Goal: Task Accomplishment & Management: Complete application form

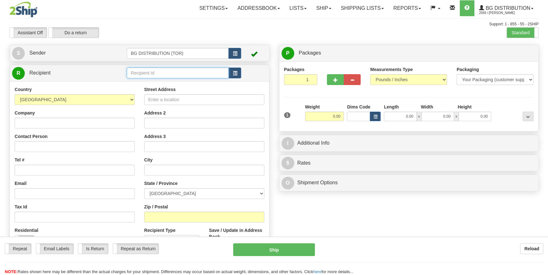
click at [139, 71] on input "text" at bounding box center [178, 73] width 102 height 11
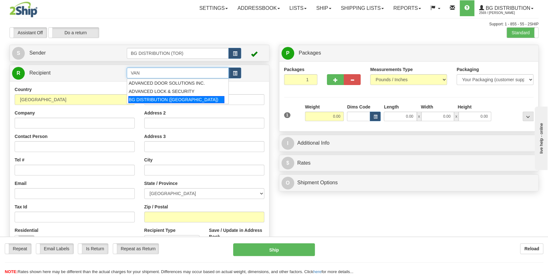
click at [165, 101] on div "BG DISTRIBUTION (VAN)" at bounding box center [176, 99] width 96 height 7
type input "BG DISTRIBUTION (VAN)"
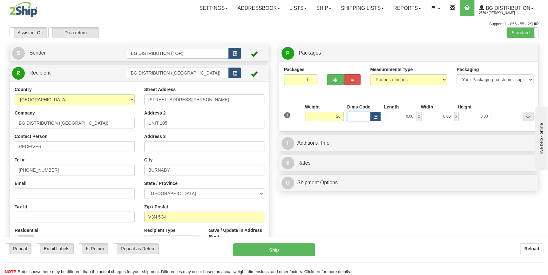
type input "26.00"
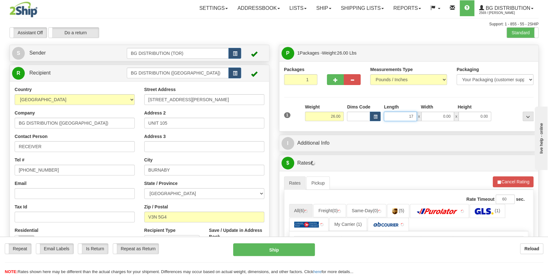
type input "17.00"
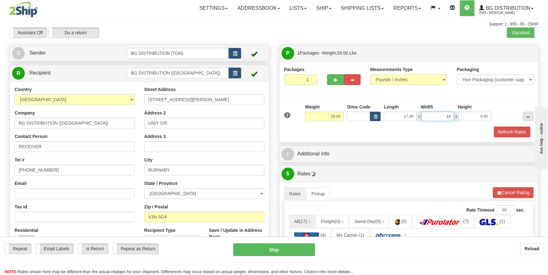
type input "14.00"
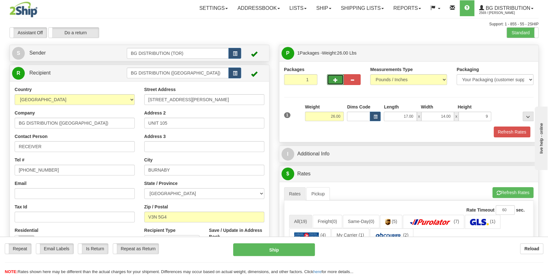
type input "9.00"
click at [331, 82] on button "button" at bounding box center [335, 79] width 17 height 11
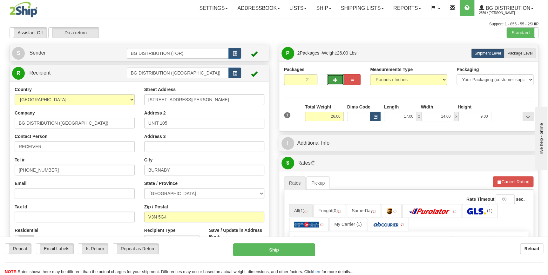
click at [332, 81] on button "button" at bounding box center [335, 79] width 17 height 11
type input "4"
click at [521, 56] on label "Package Level Pack.." at bounding box center [520, 54] width 32 height 10
radio input "true"
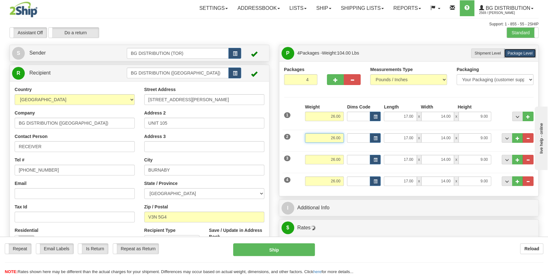
click at [331, 135] on input "26.00" at bounding box center [324, 138] width 39 height 10
type input "9.00"
type input "40.00"
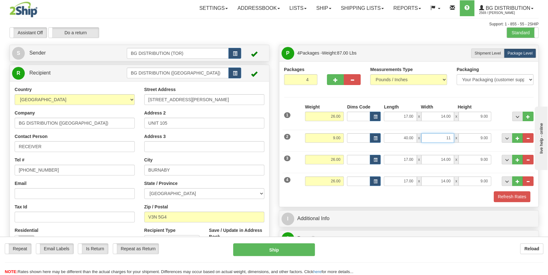
type input "11.00"
type input "5.00"
click at [320, 161] on input "26.00" at bounding box center [324, 160] width 39 height 10
type input "25.00"
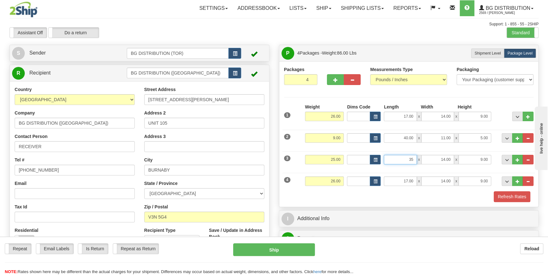
type input "35.00"
type input "11.00"
click at [321, 181] on input "26.00" at bounding box center [324, 182] width 39 height 10
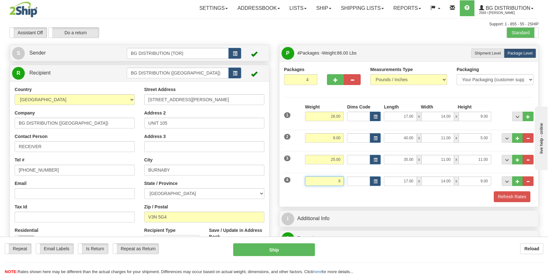
type input "9.00"
type input "96.00"
type input "4.00"
type input "3.00"
click at [413, 229] on div "P Packages 4 Packages - Weight: 69.00 Lbs Shipment Level Shipm. Package Level P…" at bounding box center [408, 275] width 269 height 460
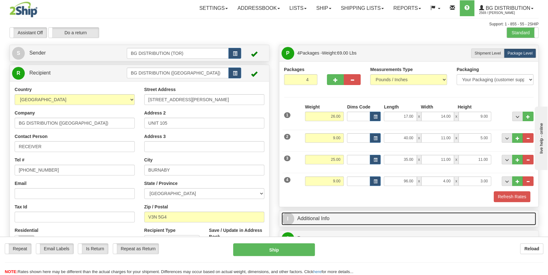
click at [390, 221] on link "I Additional Info" at bounding box center [408, 218] width 255 height 13
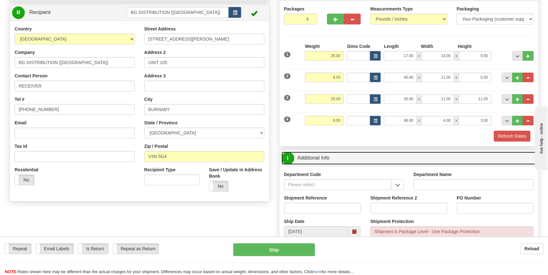
scroll to position [86, 0]
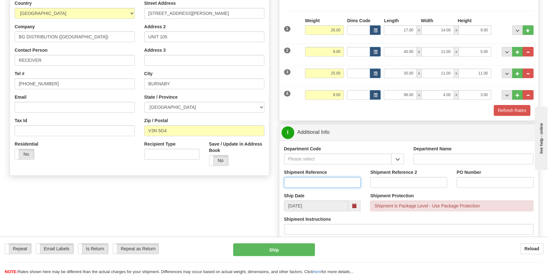
click at [327, 183] on input "Shipment Reference" at bounding box center [322, 182] width 77 height 11
type input "163128-00"
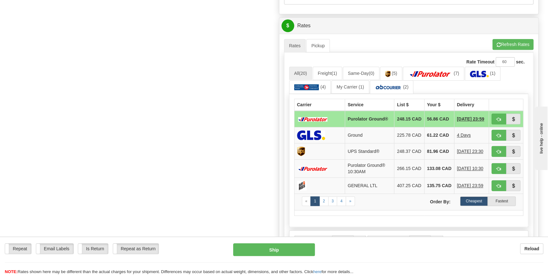
scroll to position [318, 0]
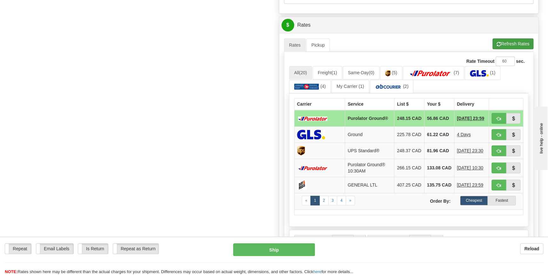
type input "VAN"
click at [513, 44] on button "Refresh Rates" at bounding box center [512, 43] width 41 height 11
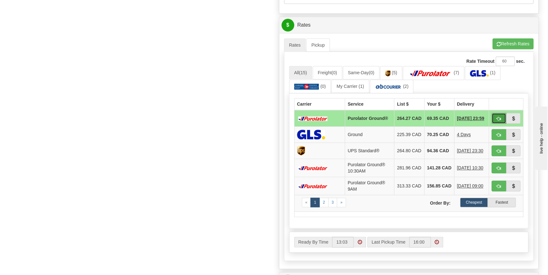
click at [497, 118] on span "button" at bounding box center [498, 119] width 4 height 4
type input "260"
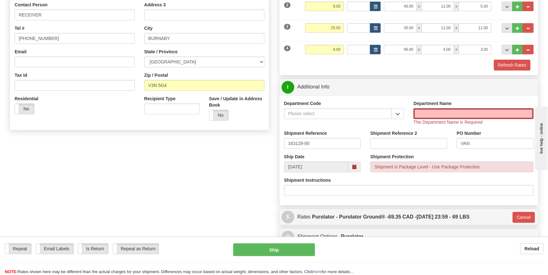
scroll to position [133, 0]
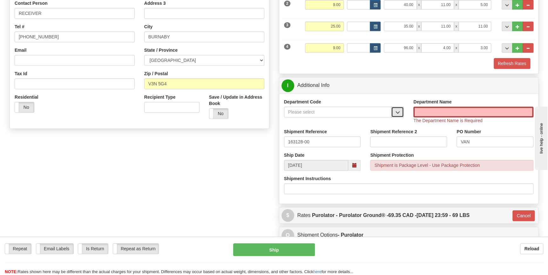
click at [398, 111] on span "button" at bounding box center [397, 113] width 4 height 4
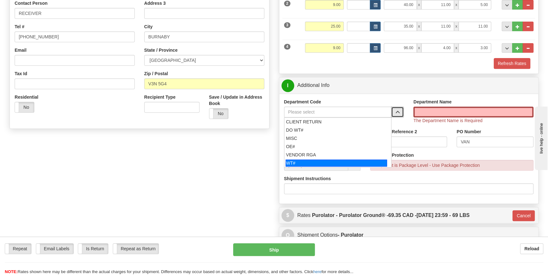
click at [339, 162] on div "WT#" at bounding box center [336, 163] width 101 height 7
type input "WT#"
type input "WAREHOUSE TRANSFERS"
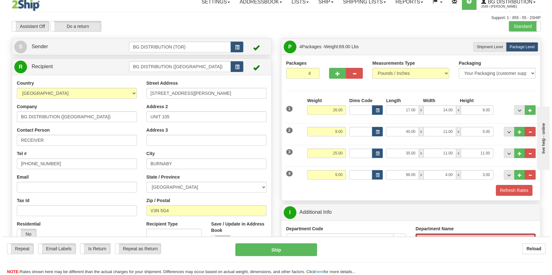
scroll to position [0, 0]
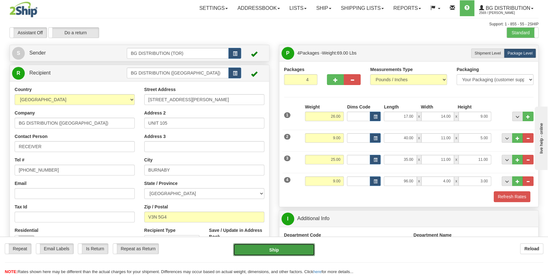
click at [295, 251] on button "Ship" at bounding box center [274, 250] width 82 height 13
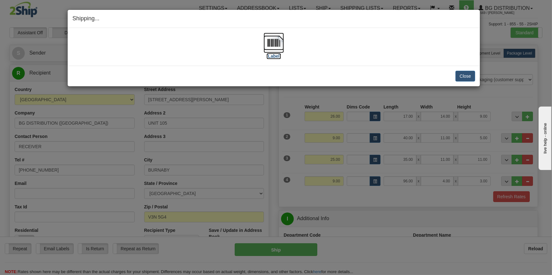
click at [278, 56] on label "[Label]" at bounding box center [273, 56] width 15 height 6
drag, startPoint x: 470, startPoint y: 73, endPoint x: 552, endPoint y: 13, distance: 101.5
click at [472, 73] on button "Close" at bounding box center [465, 76] width 20 height 11
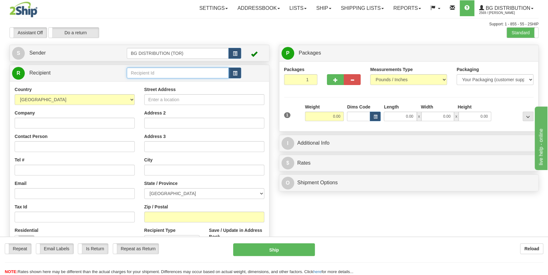
click at [176, 77] on input "text" at bounding box center [178, 73] width 102 height 11
